Goal: Task Accomplishment & Management: Manage account settings

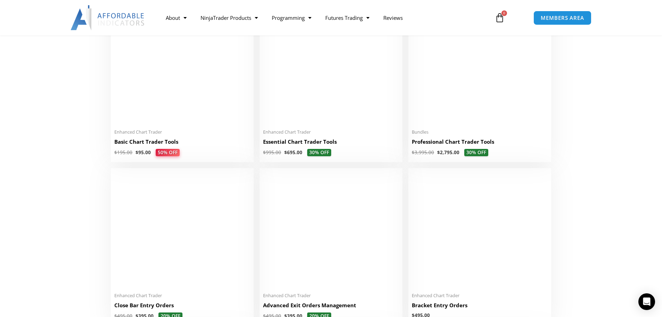
scroll to position [313, 0]
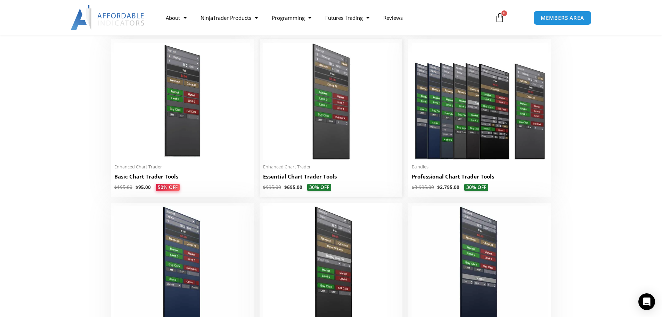
click at [330, 89] on img at bounding box center [331, 101] width 136 height 117
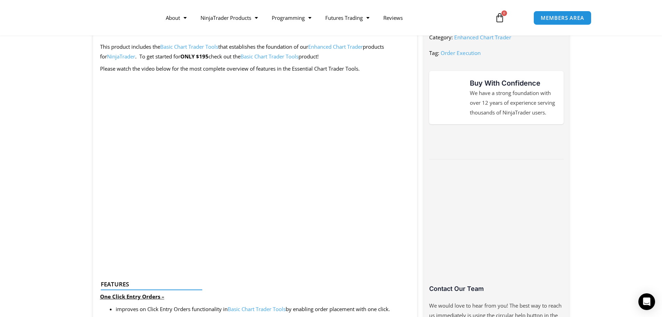
scroll to position [313, 0]
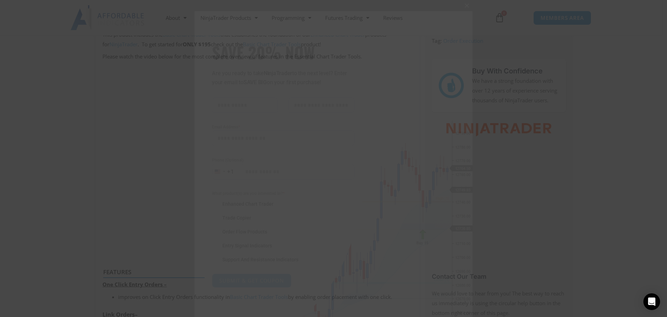
click at [464, 7] on span "SAVE 20% NOW popup" at bounding box center [466, 5] width 11 height 4
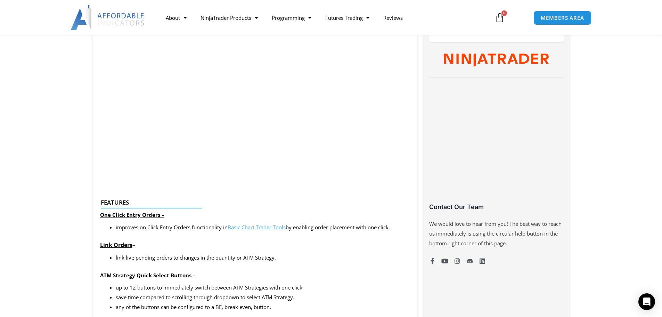
scroll to position [243, 0]
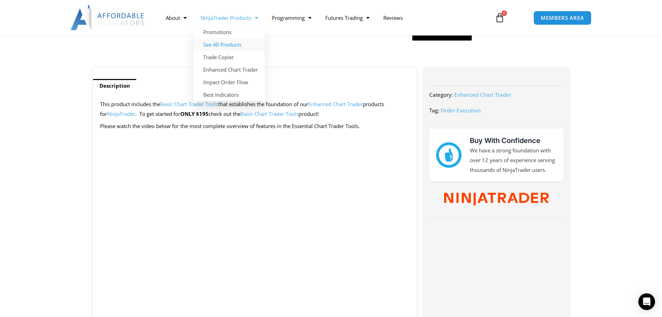
click at [224, 46] on link "See All Products" at bounding box center [229, 44] width 71 height 13
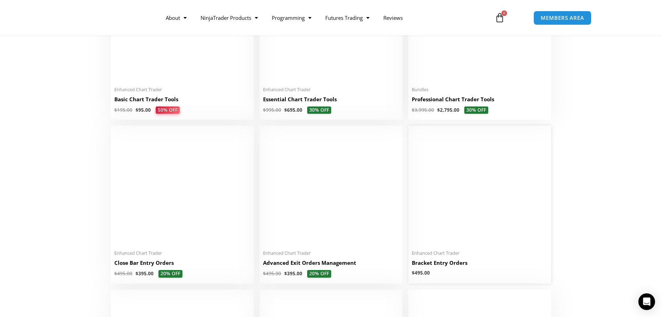
scroll to position [382, 0]
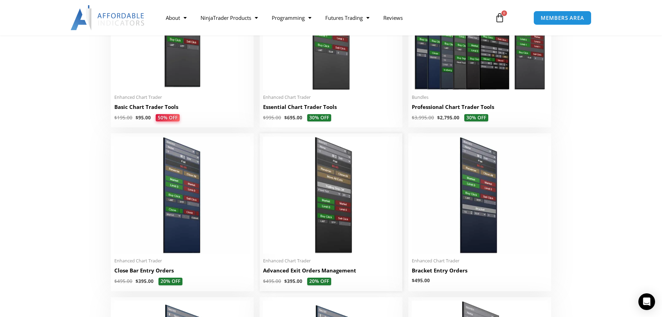
click at [326, 166] on img at bounding box center [331, 195] width 136 height 117
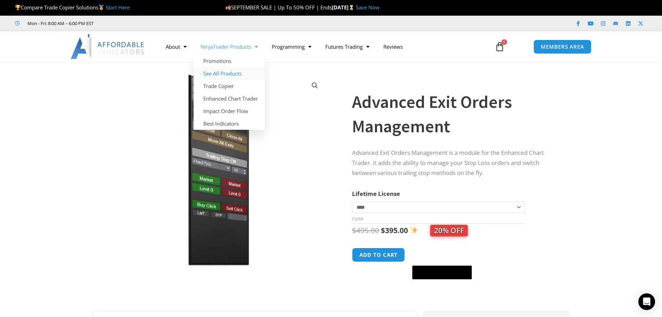
click at [220, 72] on link "See All Products" at bounding box center [229, 73] width 71 height 13
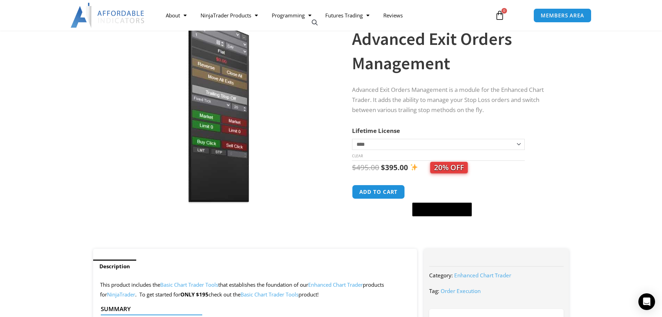
scroll to position [178, 0]
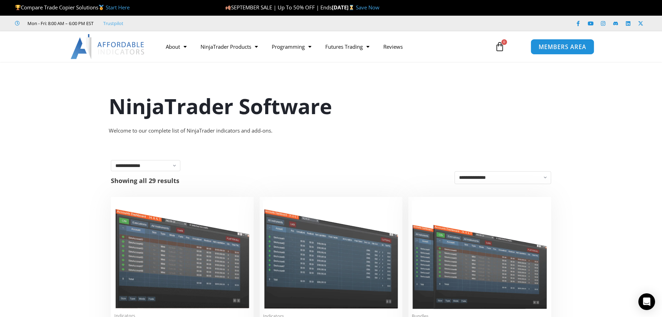
click at [563, 48] on span "MEMBERS AREA" at bounding box center [563, 47] width 48 height 6
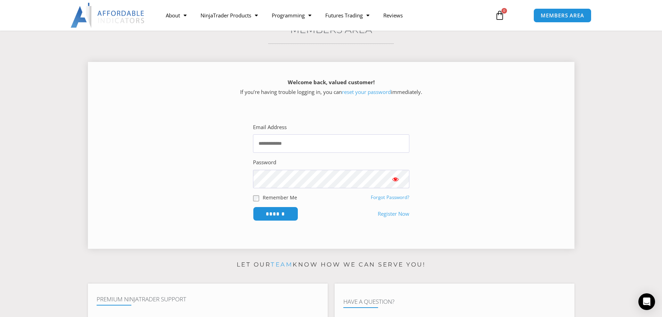
scroll to position [69, 0]
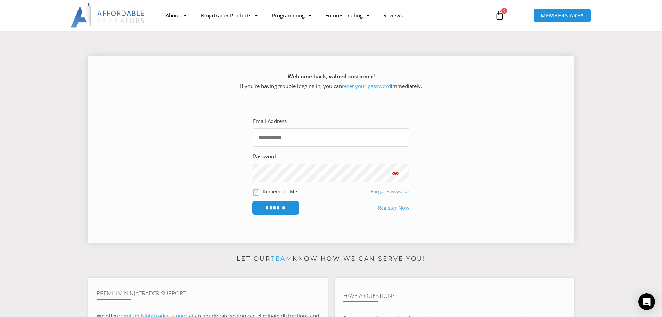
type input "**********"
click at [283, 208] on input "******" at bounding box center [276, 207] width 48 height 15
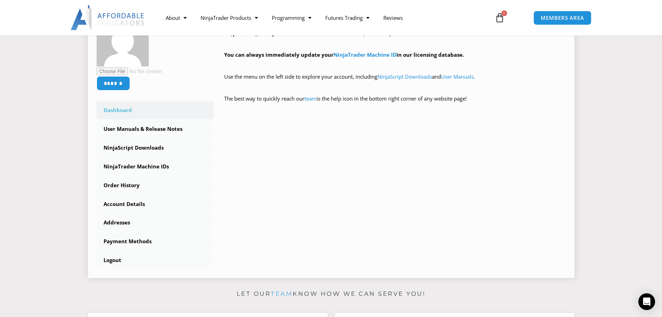
scroll to position [139, 0]
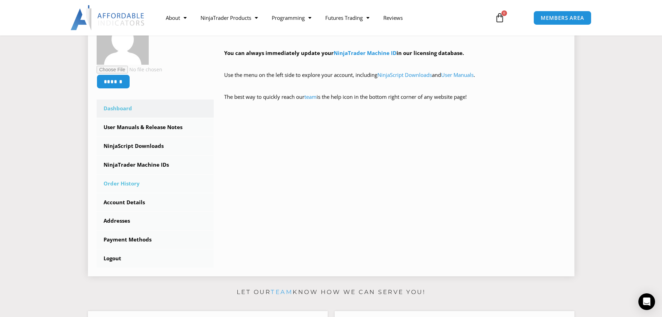
click at [132, 181] on link "Order History" at bounding box center [155, 183] width 117 height 18
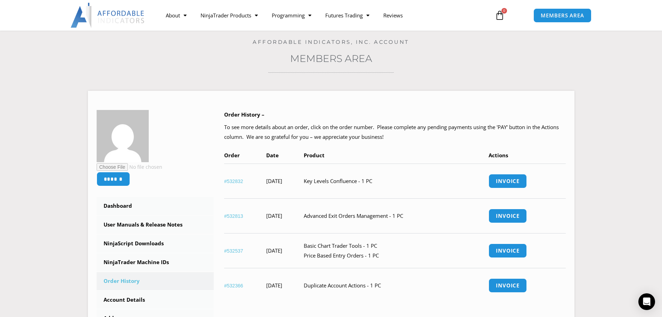
scroll to position [69, 0]
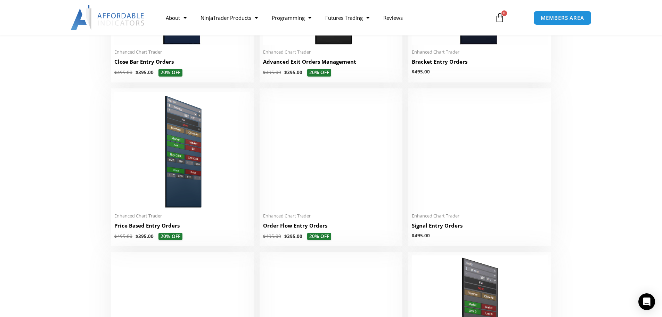
scroll to position [625, 0]
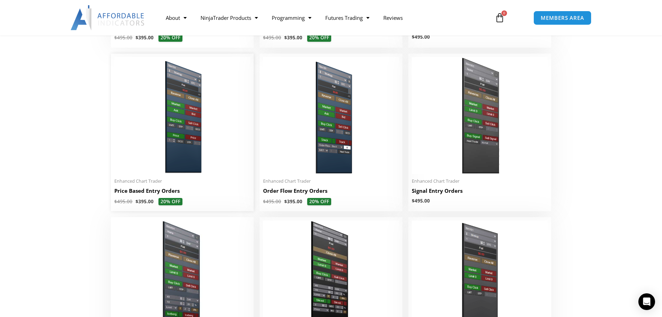
click at [172, 105] on img at bounding box center [182, 115] width 136 height 117
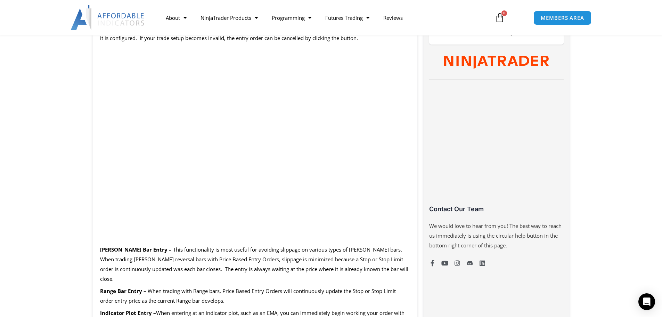
scroll to position [382, 0]
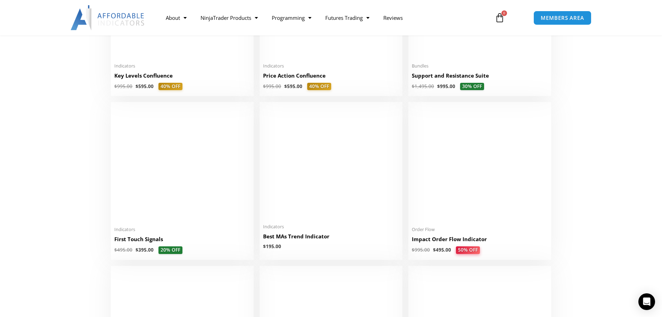
scroll to position [1077, 0]
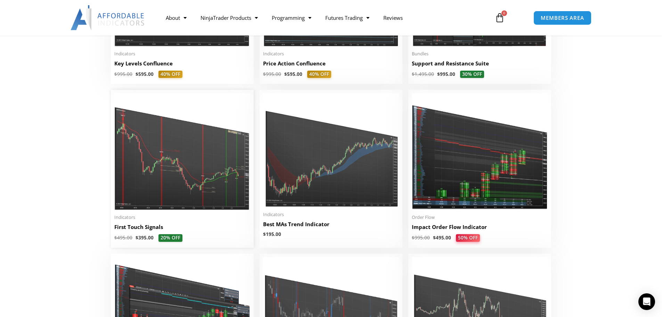
click at [180, 158] on img at bounding box center [182, 151] width 136 height 117
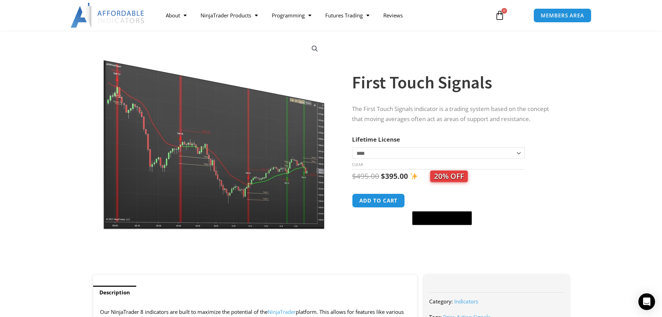
scroll to position [35, 0]
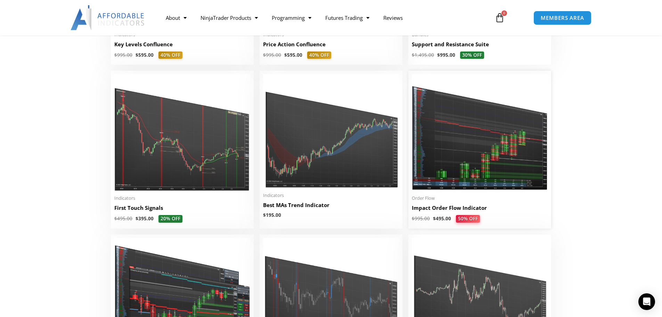
scroll to position [1079, 0]
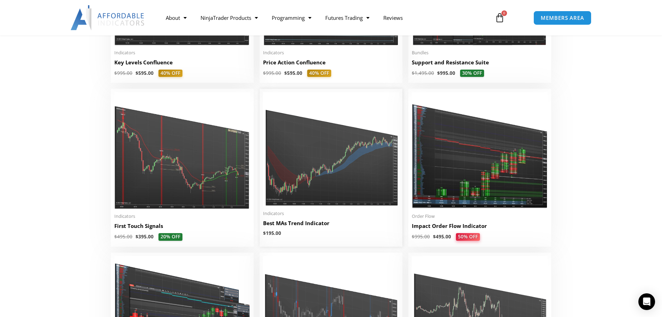
click at [336, 157] on img at bounding box center [331, 149] width 136 height 114
